Goal: Communication & Community: Participate in discussion

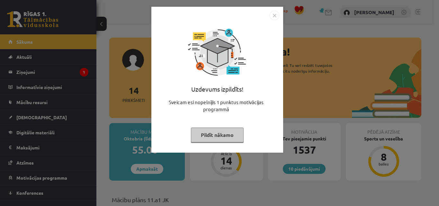
click at [219, 131] on button "Pildīt nākamo" at bounding box center [217, 135] width 53 height 15
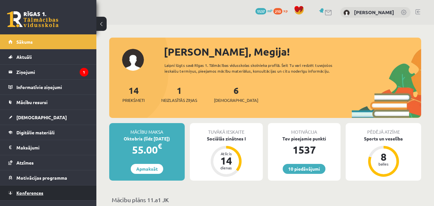
click at [51, 198] on link "Konferences" at bounding box center [48, 192] width 80 height 15
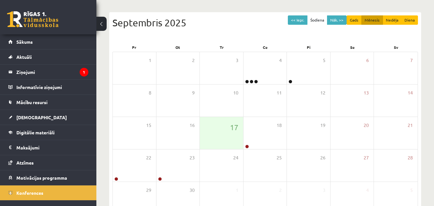
scroll to position [60, 0]
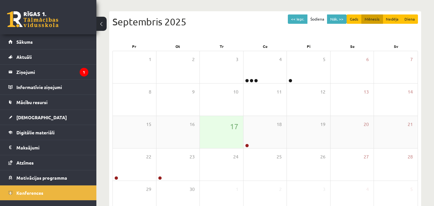
click at [221, 141] on div "17" at bounding box center [221, 132] width 43 height 32
click at [64, 72] on legend "Ziņojumi 1" at bounding box center [52, 72] width 72 height 15
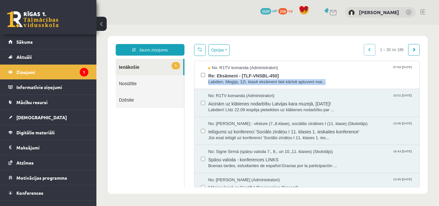
drag, startPoint x: 420, startPoint y: 73, endPoint x: 420, endPoint y: 80, distance: 6.8
click at [420, 80] on div "Opcijas Atzīmēt visus ziņojumus Atcelt izvēlētos Atzīmēt visus kā lasītus Atzīm…" at bounding box center [306, 115] width 235 height 143
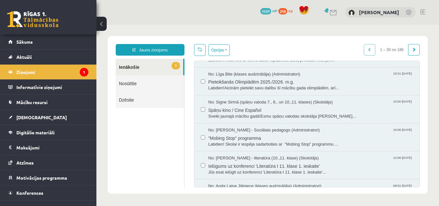
scroll to position [225, 0]
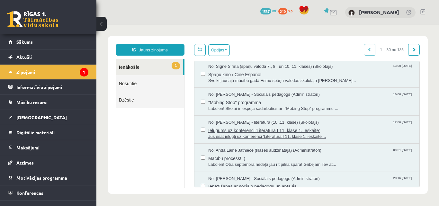
click at [343, 138] on span "Jūs esat ielūgti uz konferenci 'Literatūra I 11. klase 1. ieskaite'..." at bounding box center [310, 137] width 205 height 6
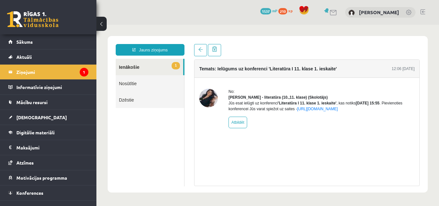
scroll to position [0, 0]
